Goal: Task Accomplishment & Management: Use online tool/utility

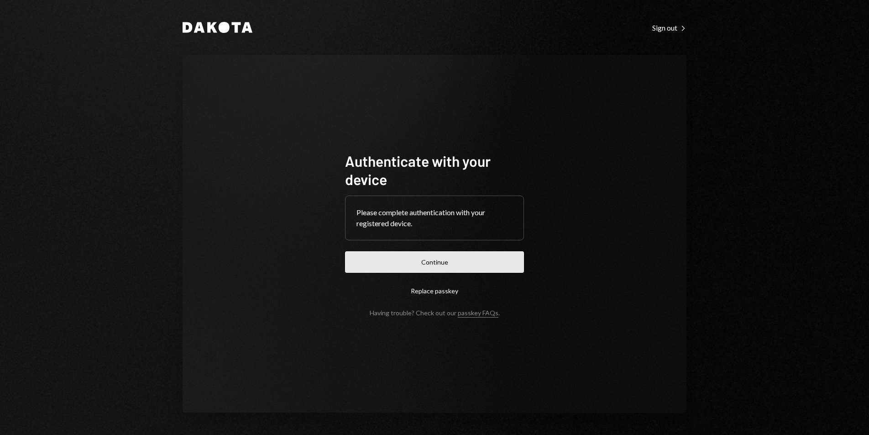
click at [458, 265] on button "Continue" at bounding box center [434, 261] width 179 height 21
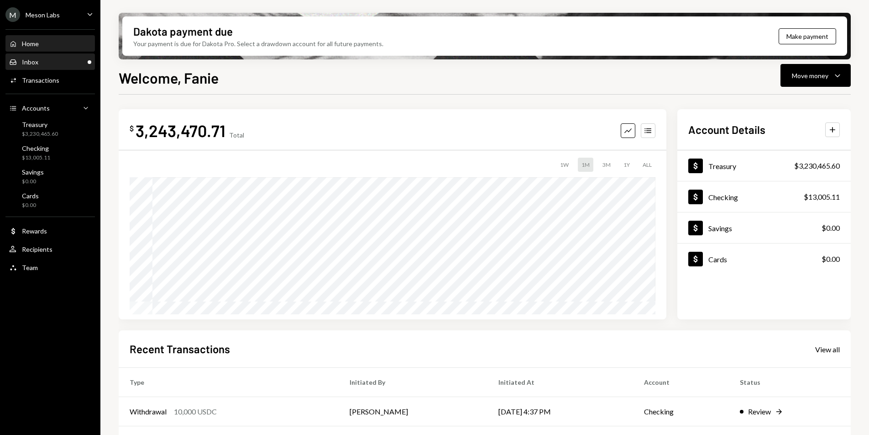
click at [41, 62] on div "Inbox Inbox" at bounding box center [50, 62] width 82 height 8
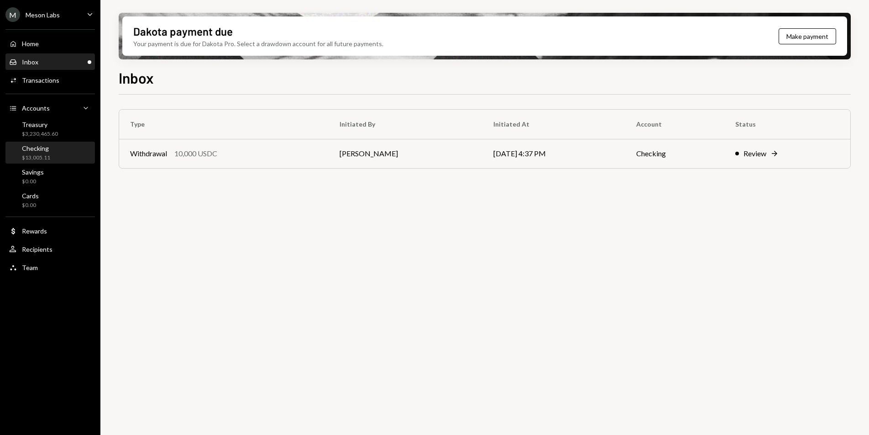
click at [46, 142] on link "Checking $13,005.11" at bounding box center [49, 153] width 89 height 22
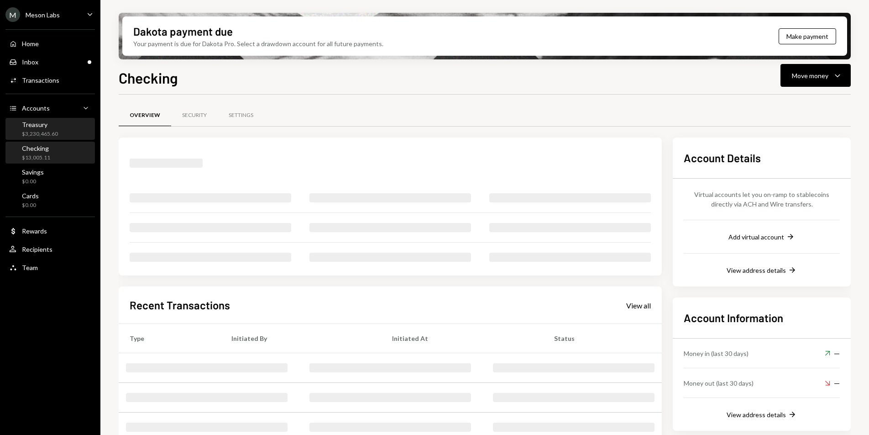
click at [42, 130] on div "$3,230,465.60" at bounding box center [40, 134] width 36 height 8
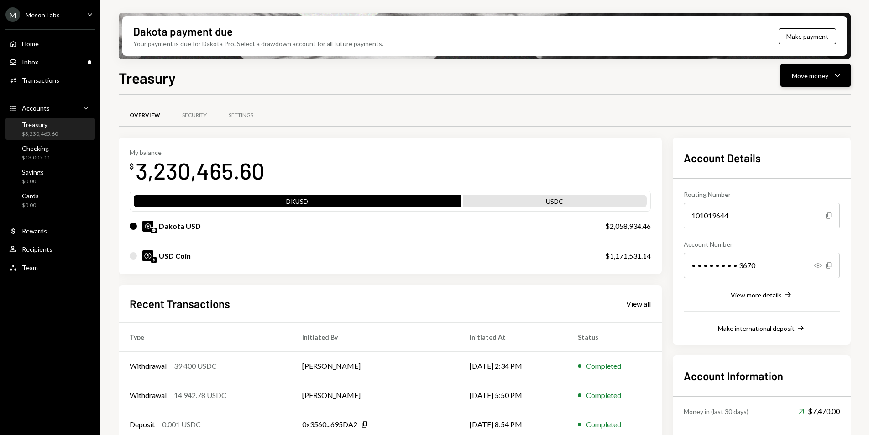
click at [828, 75] on div "Move money" at bounding box center [810, 76] width 37 height 10
click at [782, 102] on div "Send" at bounding box center [808, 103] width 67 height 10
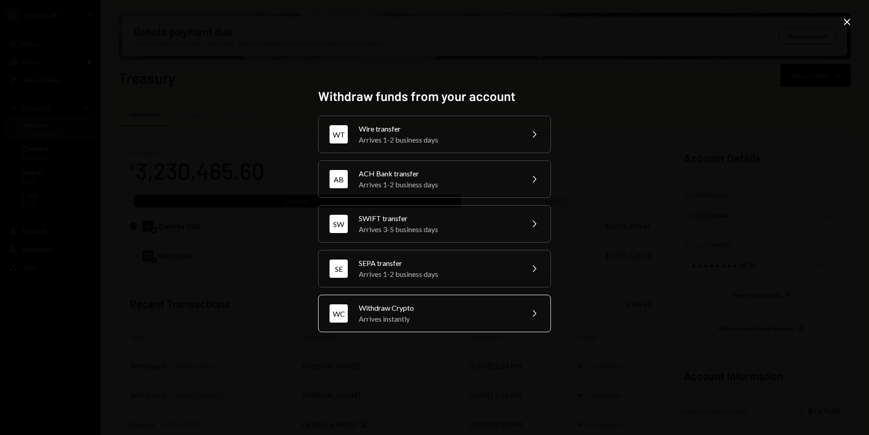
click at [453, 305] on div "Withdraw Crypto" at bounding box center [438, 307] width 159 height 11
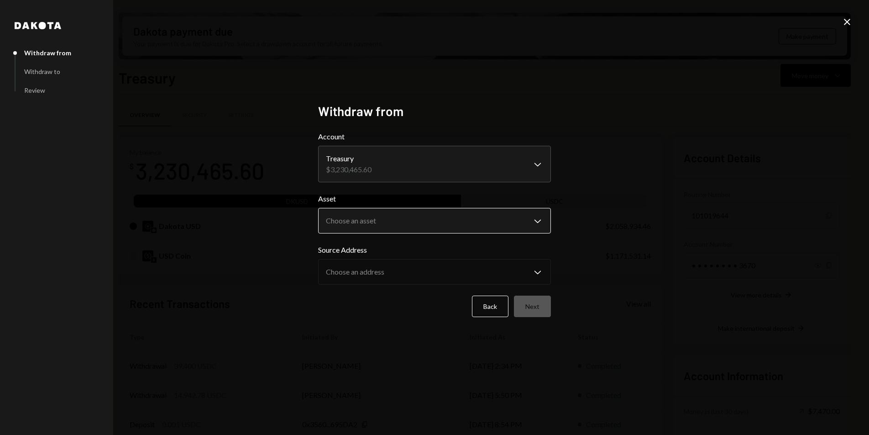
click at [399, 213] on body "M Meson Labs Caret Down Home Home Inbox Inbox Activities Transactions Accounts …" at bounding box center [434, 217] width 869 height 435
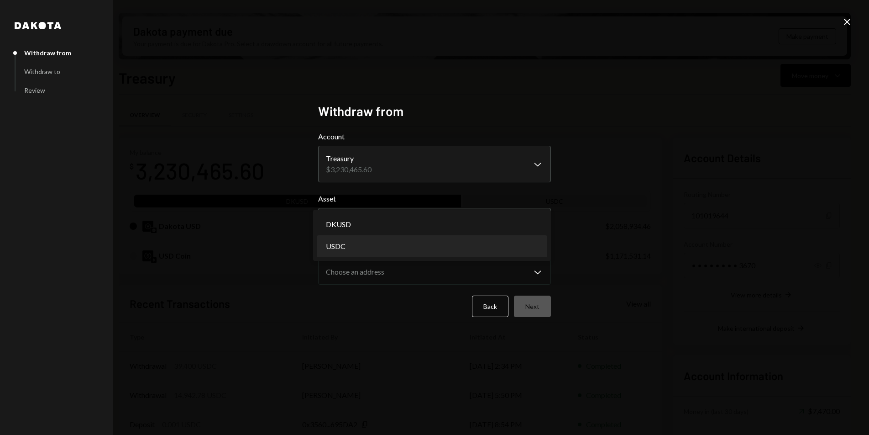
select select "****"
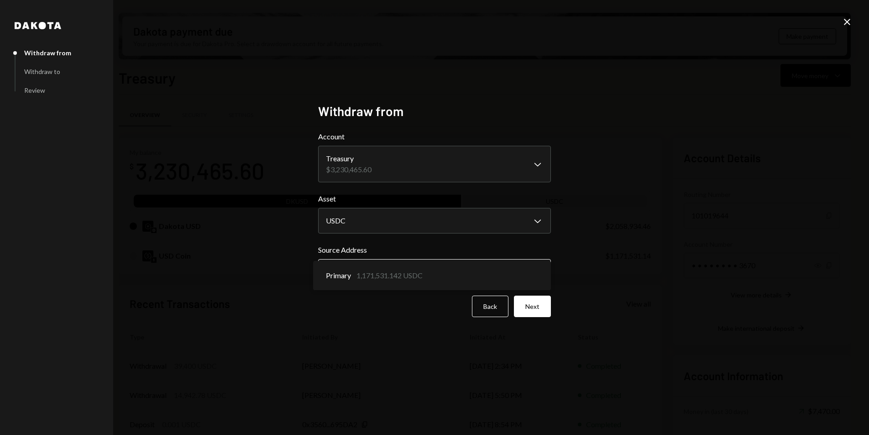
click at [386, 262] on body "M Meson Labs Caret Down Home Home Inbox Inbox Activities Transactions Accounts …" at bounding box center [434, 217] width 869 height 435
click at [459, 239] on form "**********" at bounding box center [434, 224] width 233 height 186
click at [528, 314] on button "Next" at bounding box center [532, 305] width 37 height 21
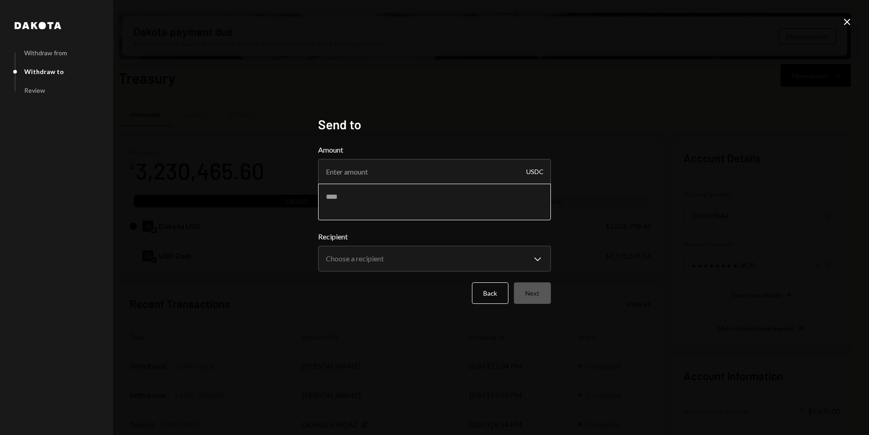
click at [426, 187] on textarea at bounding box center [434, 202] width 233 height 37
click at [406, 180] on input "Amount" at bounding box center [434, 172] width 233 height 26
type input "409311.81"
click at [361, 210] on textarea at bounding box center [434, 202] width 233 height 37
type textarea "**********"
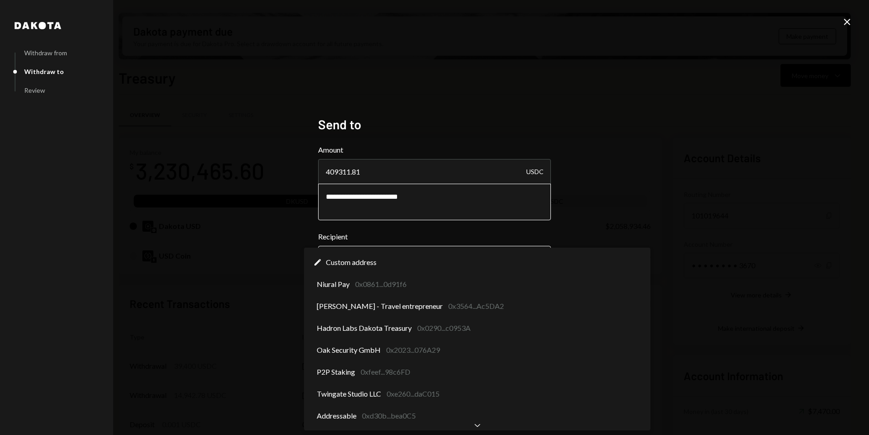
click at [380, 261] on body "M Meson Labs Caret Down Home Home Inbox Inbox Activities Transactions Accounts …" at bounding box center [434, 217] width 869 height 435
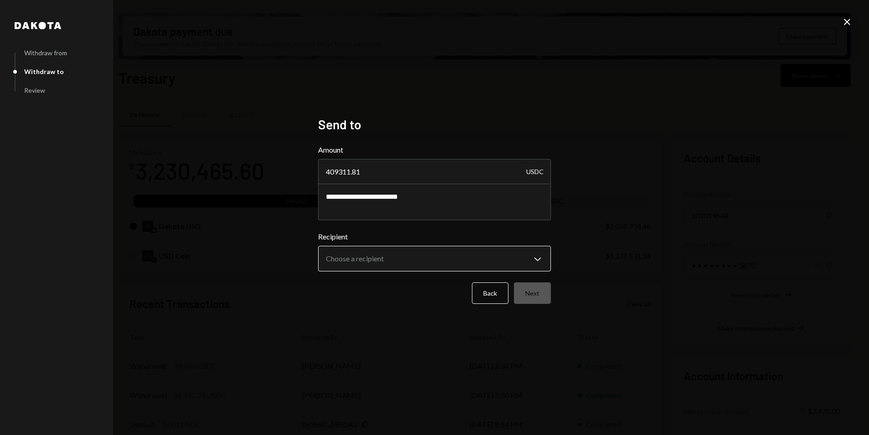
click at [357, 264] on body "M Meson Labs Caret Down Home Home Inbox Inbox Activities Transactions Accounts …" at bounding box center [434, 217] width 869 height 435
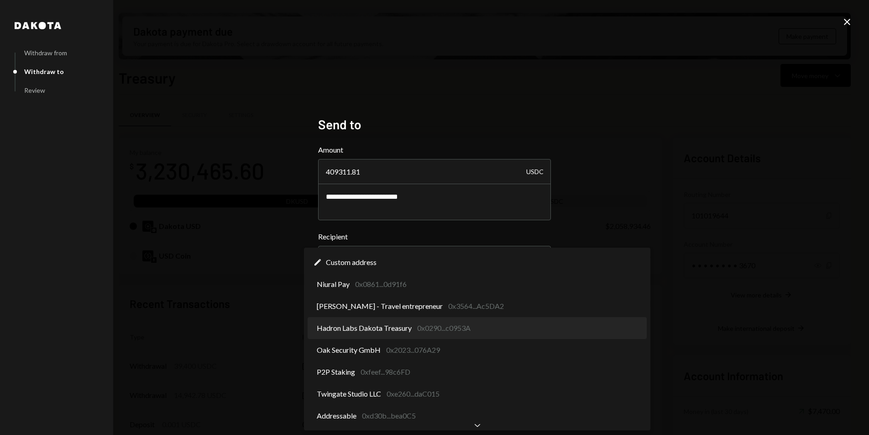
select select "**********"
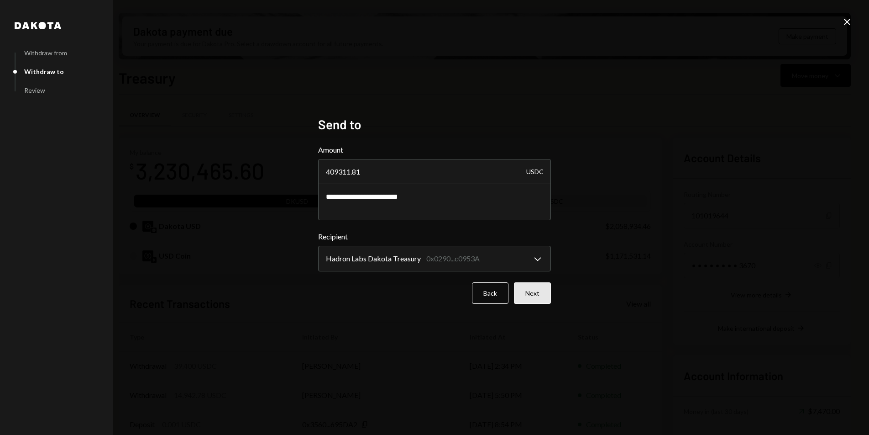
click at [536, 298] on button "Next" at bounding box center [532, 292] width 37 height 21
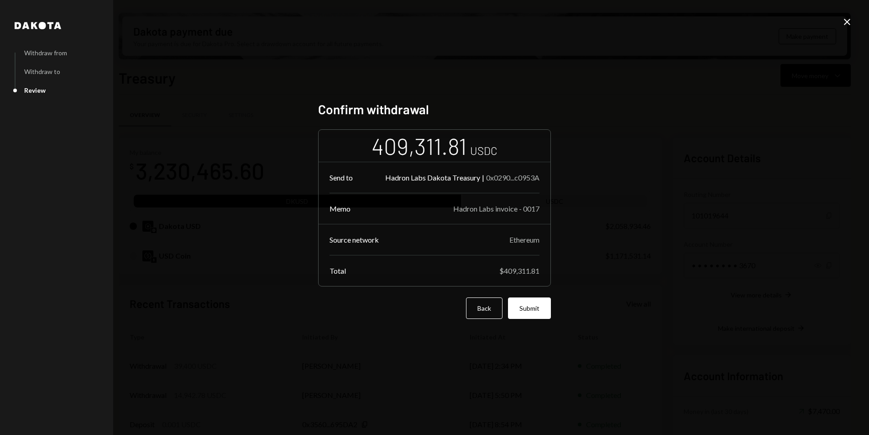
click at [536, 298] on button "Submit" at bounding box center [529, 307] width 43 height 21
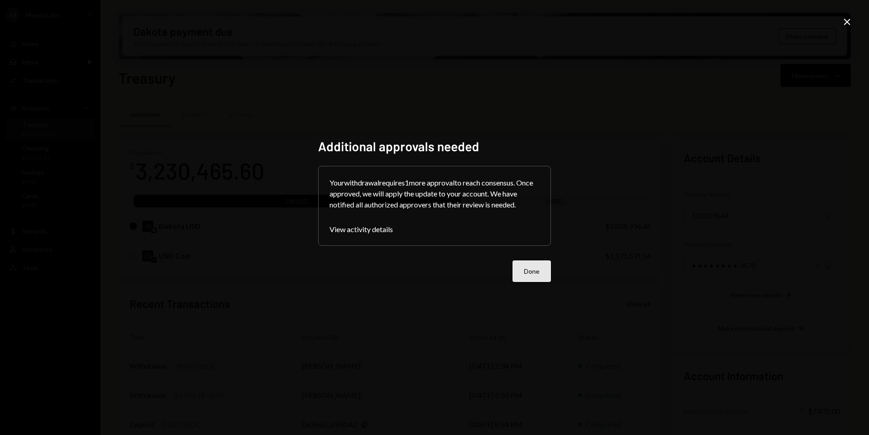
click at [544, 272] on button "Done" at bounding box center [532, 270] width 38 height 21
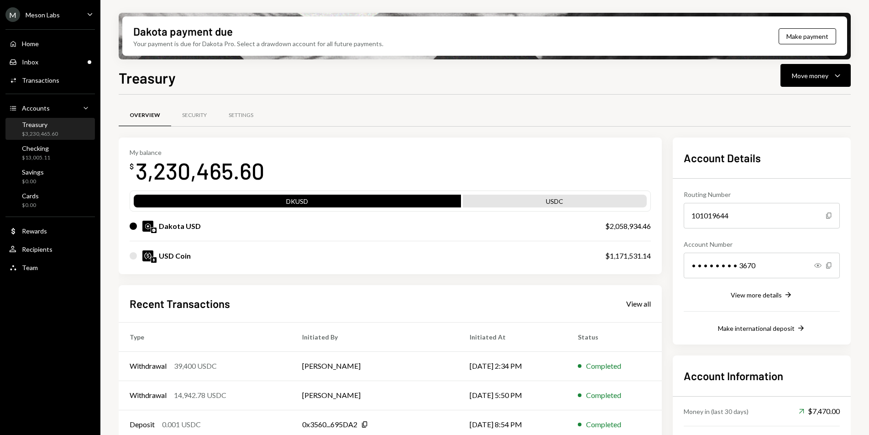
click at [43, 9] on div "M Meson Labs" at bounding box center [32, 14] width 54 height 15
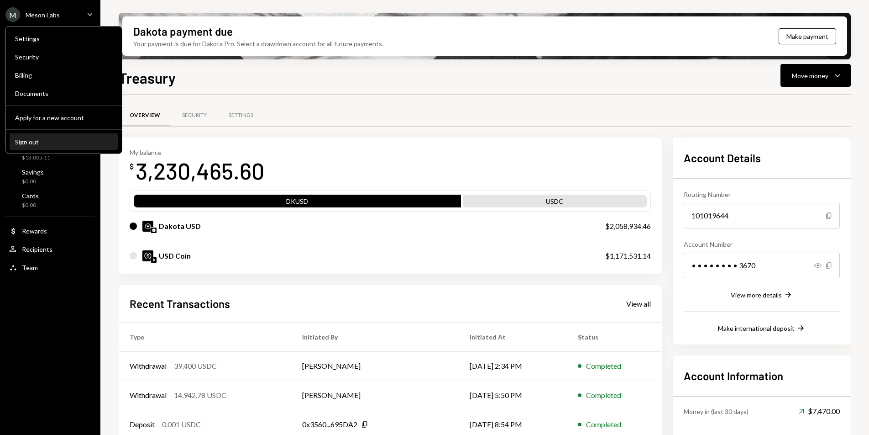
click at [55, 138] on div "Sign out" at bounding box center [64, 142] width 98 height 8
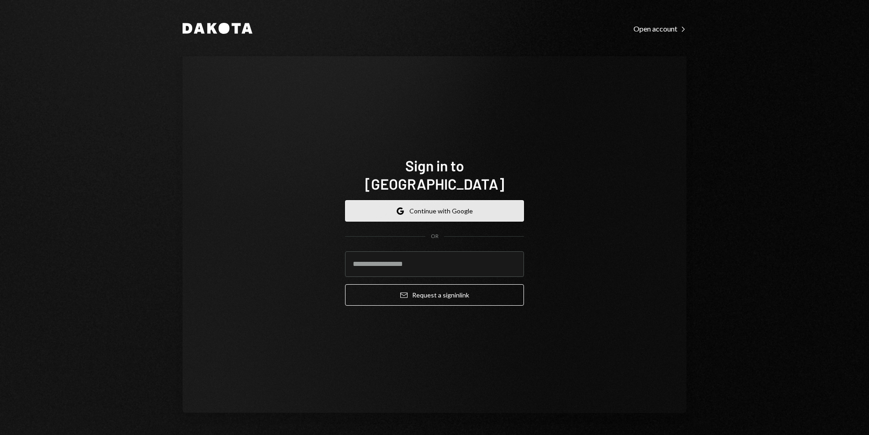
click at [410, 200] on button "Google Continue with Google" at bounding box center [434, 210] width 179 height 21
